Goal: Browse casually

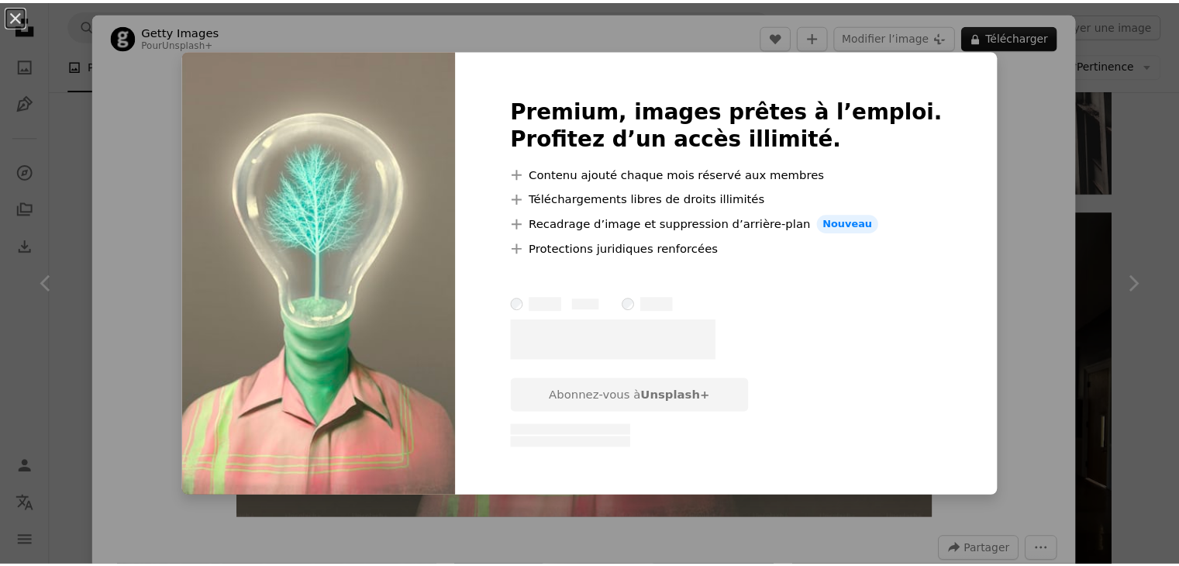
scroll to position [3883, 0]
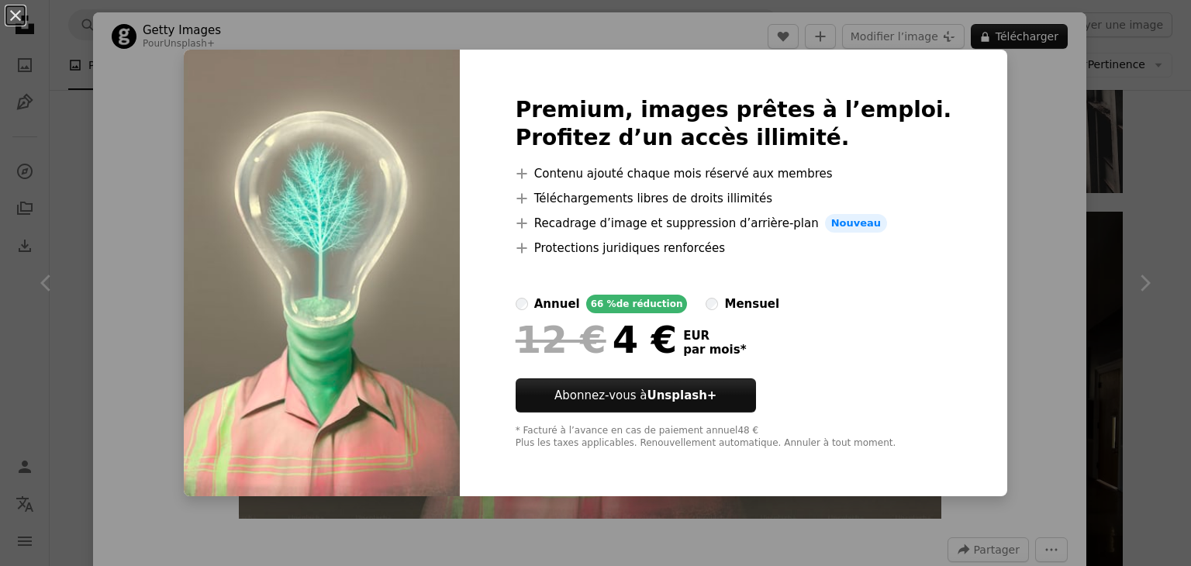
click at [992, 226] on div "An X shape Premium, images prêtes à l’emploi. Profitez d’un accès illimité. A p…" at bounding box center [595, 283] width 1191 height 566
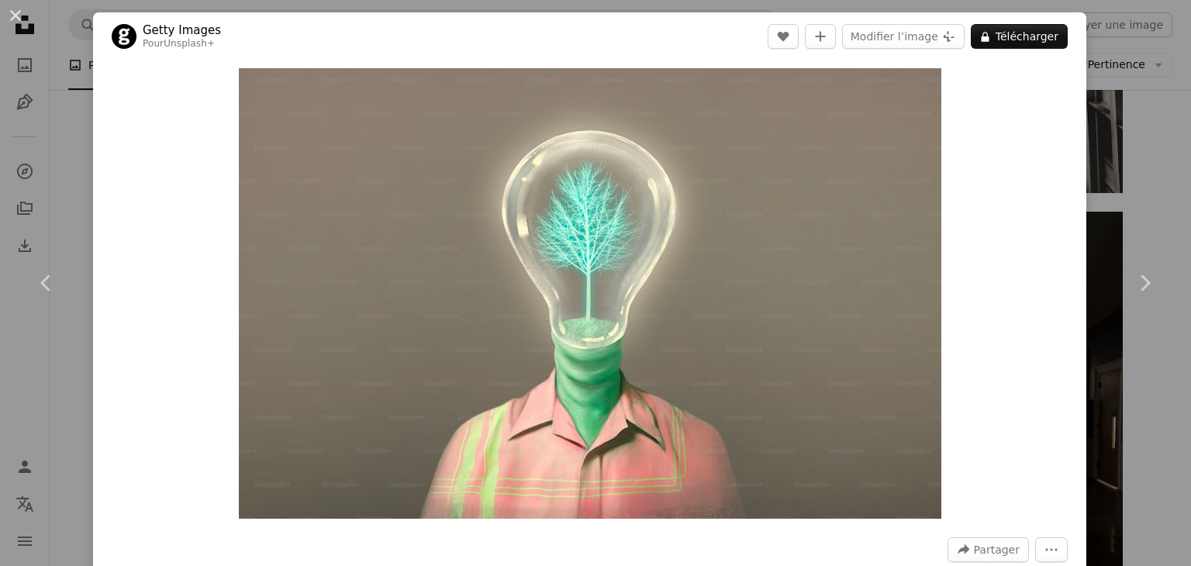
click at [1123, 112] on div "An X shape Chevron left Chevron right Getty Images Pour Unsplash+ A heart A plu…" at bounding box center [595, 283] width 1191 height 566
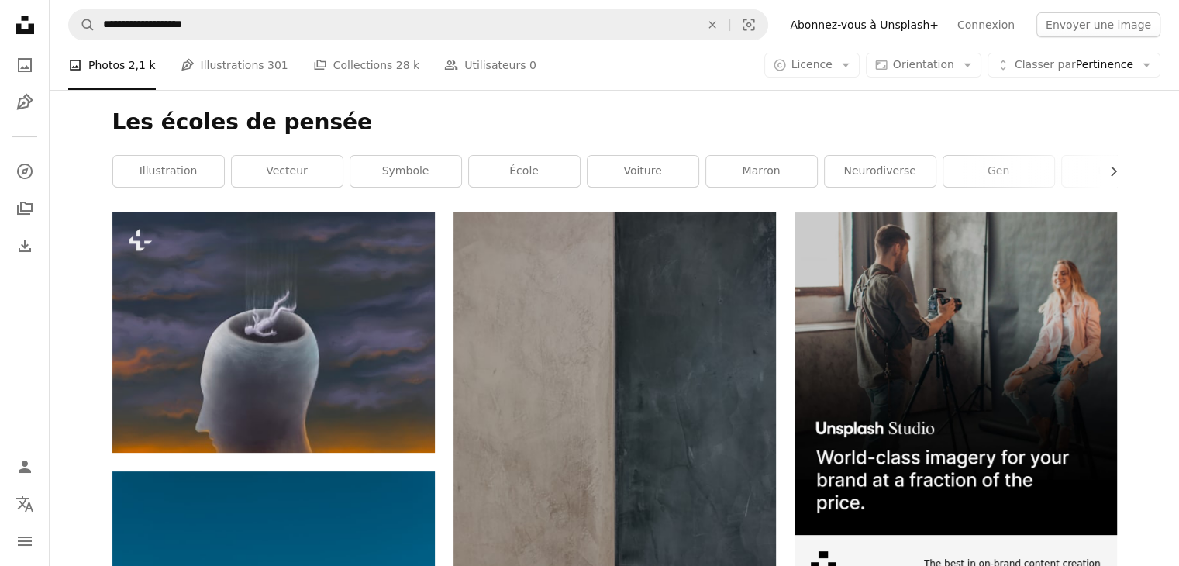
scroll to position [115, 0]
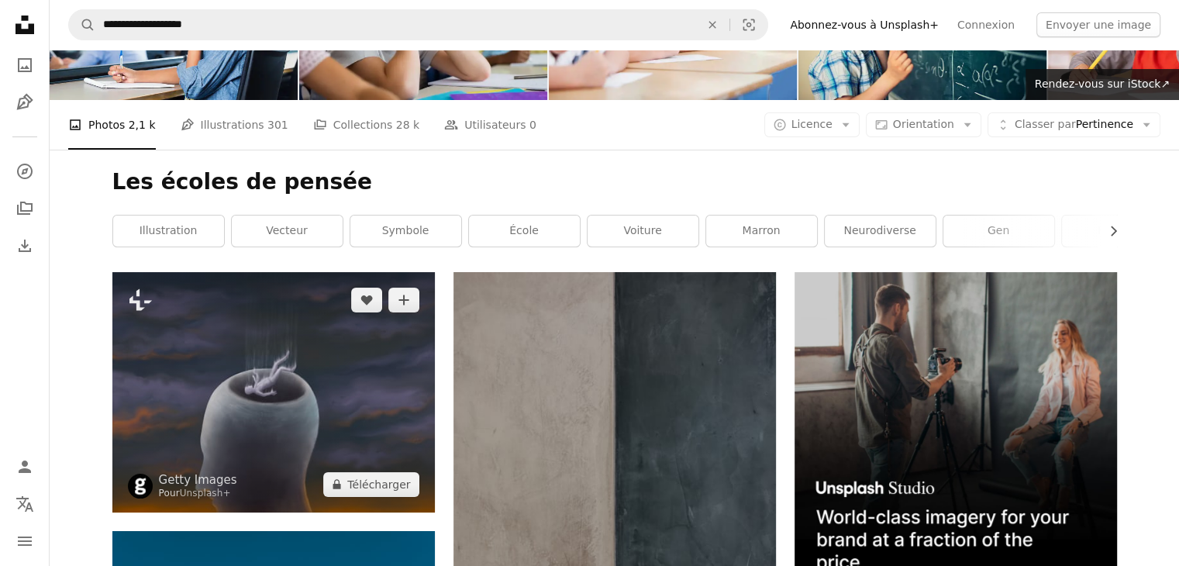
click at [336, 414] on img at bounding box center [273, 392] width 323 height 240
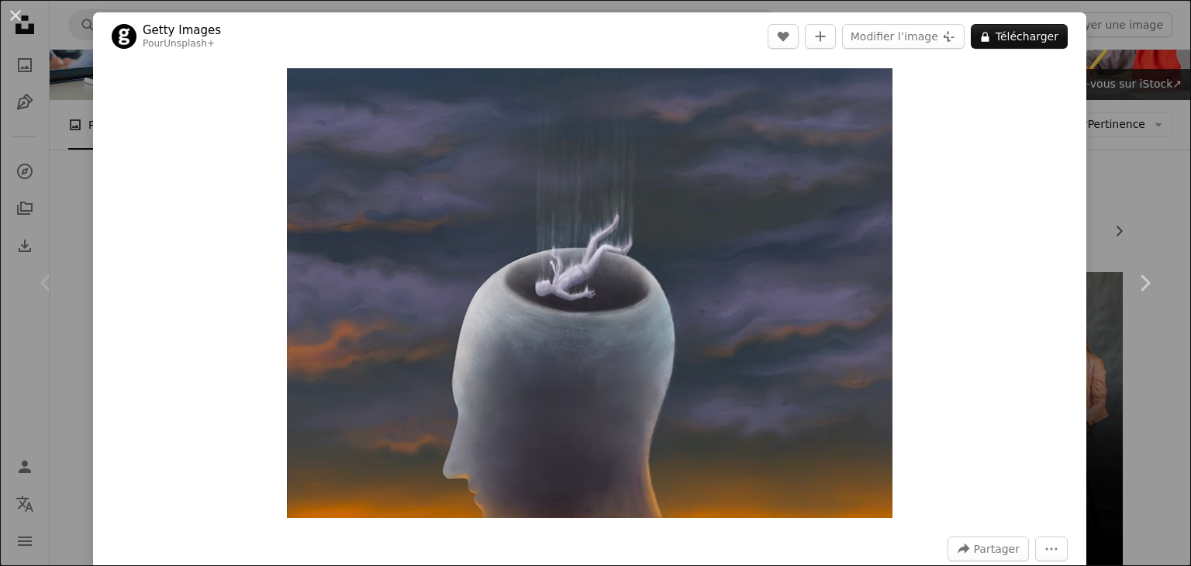
click at [17, 306] on div "Chevron left" at bounding box center [46, 283] width 93 height 149
click at [1118, 29] on div "An X shape Chevron left Chevron right Getty Images Pour Unsplash+ A heart A plu…" at bounding box center [595, 283] width 1191 height 566
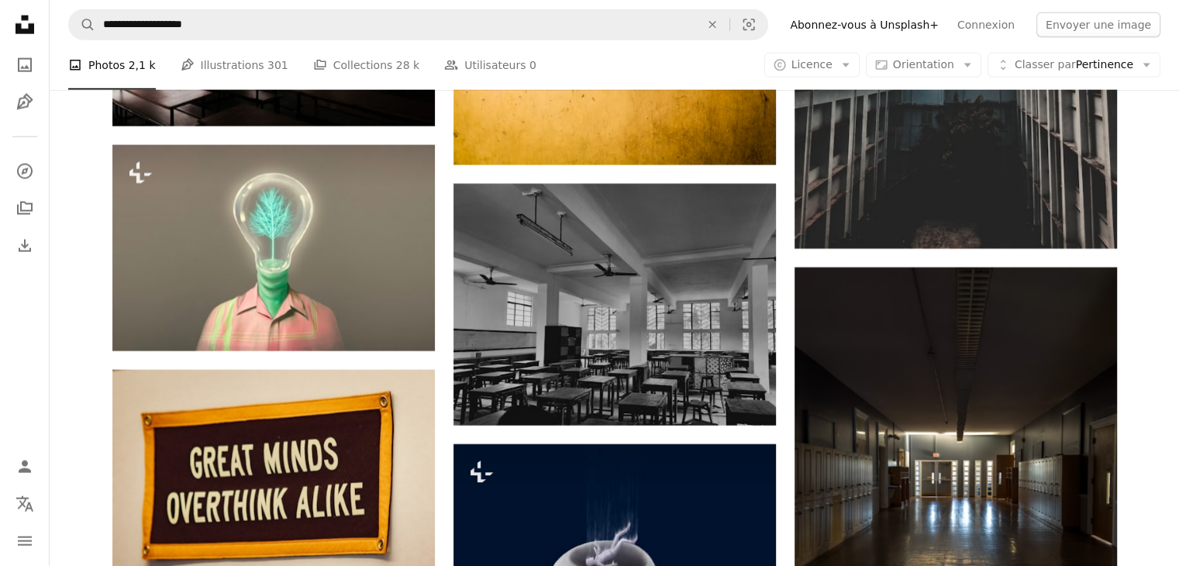
scroll to position [3828, 0]
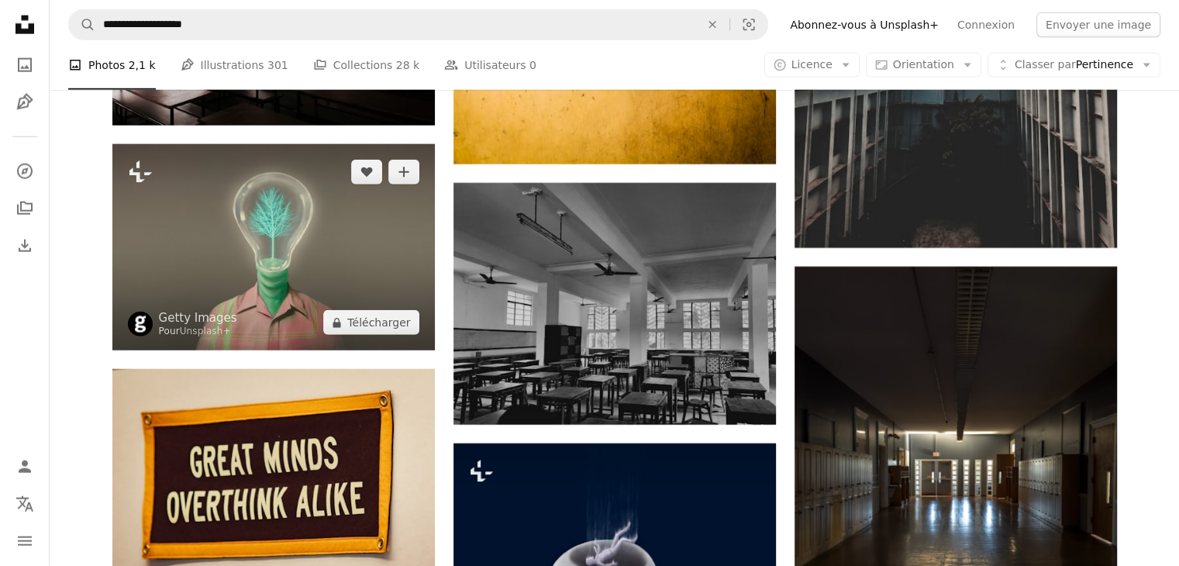
click at [323, 243] on img at bounding box center [273, 247] width 323 height 206
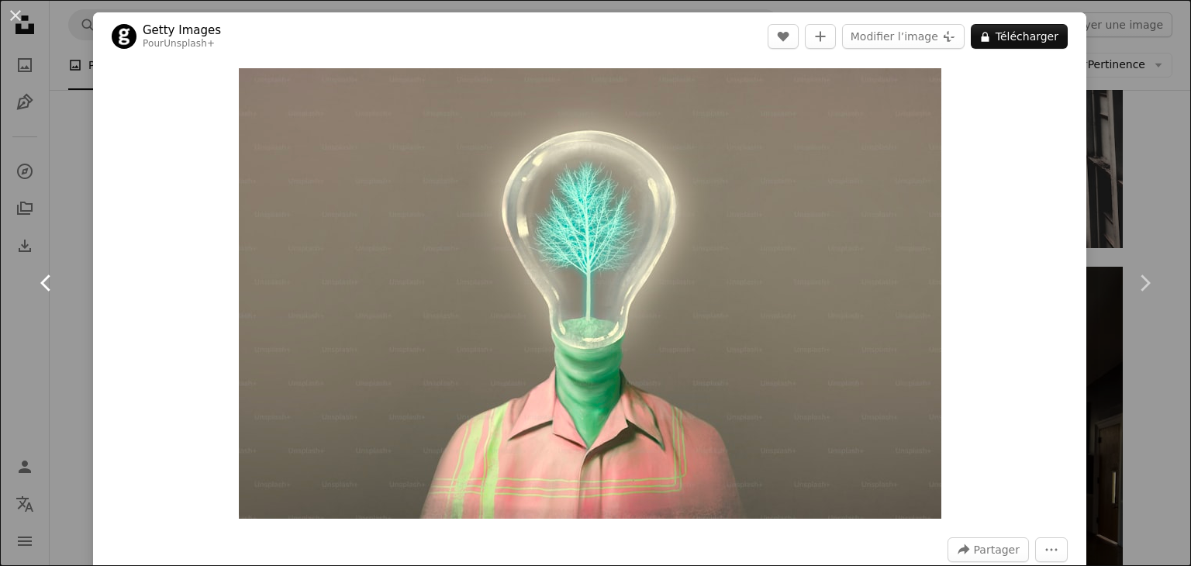
click at [18, 285] on link "Chevron left" at bounding box center [46, 283] width 93 height 149
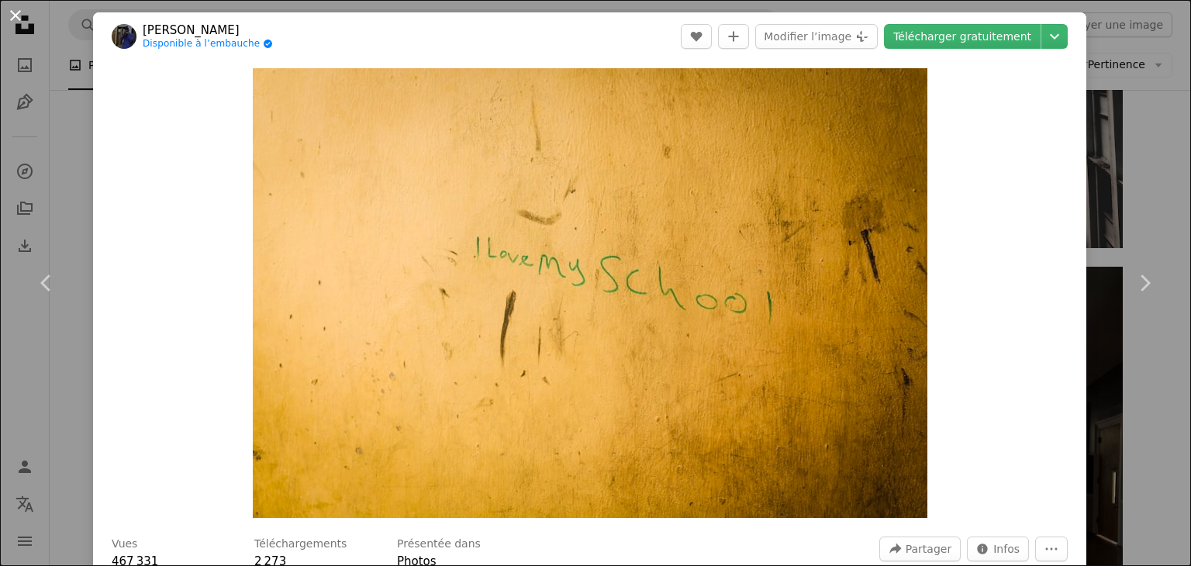
click at [17, 10] on button "An X shape" at bounding box center [15, 15] width 19 height 19
